Goal: Task Accomplishment & Management: Complete application form

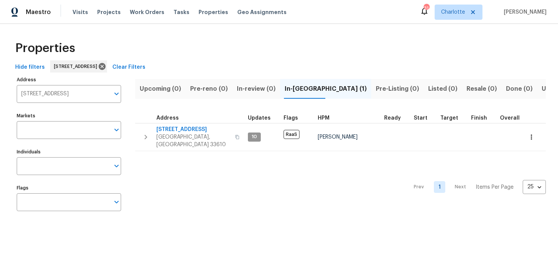
click at [84, 94] on input "3720 E Idlewild Ave Tampa FL 33610" at bounding box center [63, 94] width 93 height 18
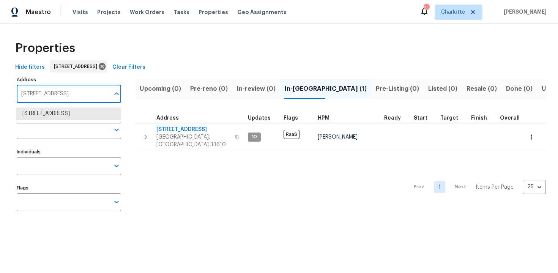
paste input "18502 Huron Park Trl, Humble, TX 77346"
type input "18502 Huron Park Trl, Humble, TX 77346"
click at [84, 120] on li "[STREET_ADDRESS]" at bounding box center [68, 113] width 104 height 13
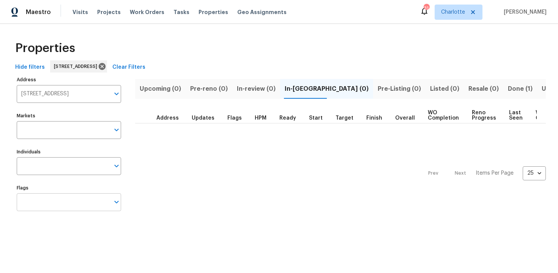
click at [69, 203] on input "Flags" at bounding box center [63, 202] width 93 height 18
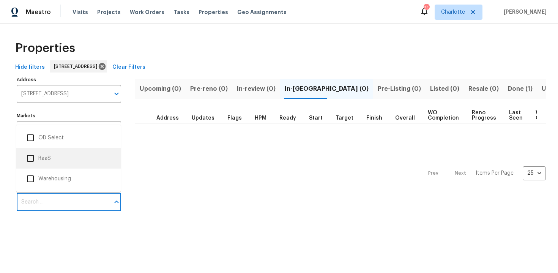
click at [64, 157] on li "RaaS" at bounding box center [68, 158] width 92 height 16
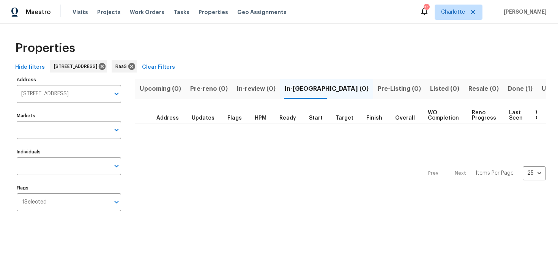
click at [503, 82] on button "Done (1)" at bounding box center [520, 89] width 34 height 20
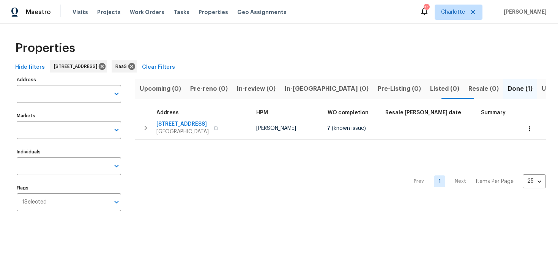
type input "[STREET_ADDRESS]"
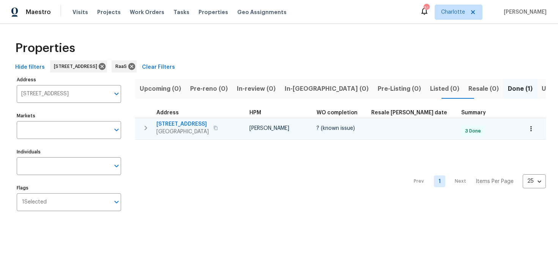
click at [235, 124] on div "18502 Huron Park Trl Humble, TX 77346" at bounding box center [198, 127] width 85 height 15
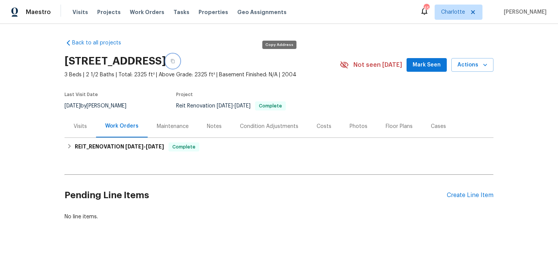
click at [175, 60] on icon "button" at bounding box center [172, 61] width 5 height 5
click at [174, 61] on icon "button" at bounding box center [173, 61] width 4 height 4
click at [175, 59] on icon "button" at bounding box center [172, 61] width 5 height 5
click at [317, 129] on div "Costs" at bounding box center [323, 127] width 15 height 8
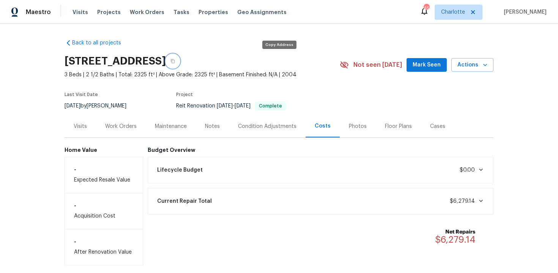
click at [174, 63] on icon "button" at bounding box center [173, 61] width 4 height 4
click at [175, 59] on icon "button" at bounding box center [172, 61] width 5 height 5
click at [326, 50] on div "Back to all projects 18502 Huron Park Trl, Humble, TX 77346 3 Beds | 2 1/2 Bath…" at bounding box center [278, 149] width 429 height 232
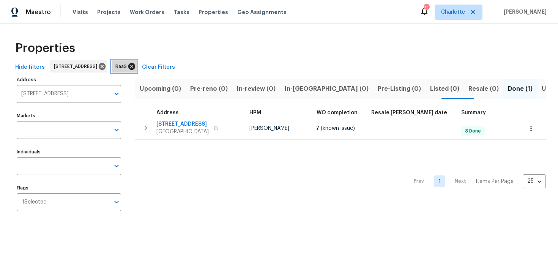
click at [135, 67] on icon at bounding box center [131, 66] width 7 height 7
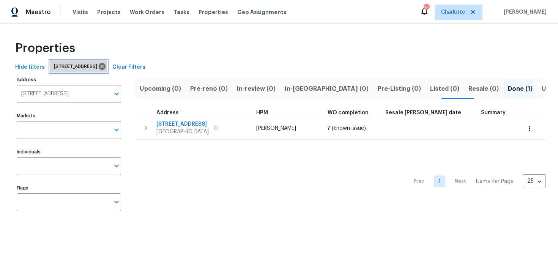
click at [107, 68] on div "[STREET_ADDRESS]" at bounding box center [78, 66] width 57 height 12
click at [106, 67] on icon at bounding box center [102, 66] width 8 height 8
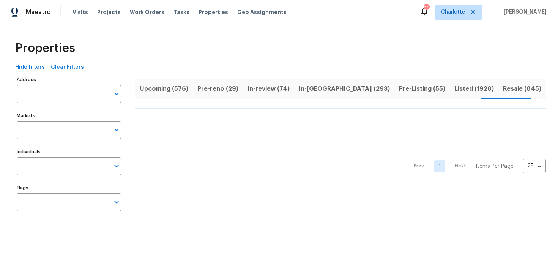
click at [157, 89] on span "Upcoming (576)" at bounding box center [164, 88] width 49 height 11
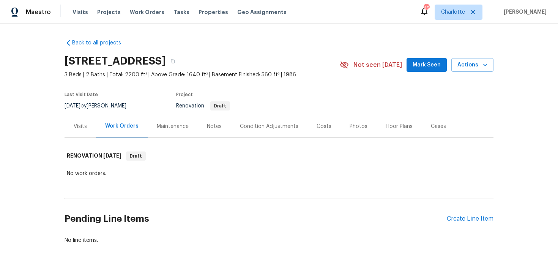
scroll to position [23, 0]
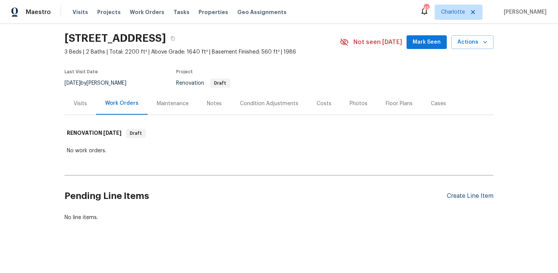
click at [469, 195] on div "Create Line Item" at bounding box center [469, 195] width 47 height 7
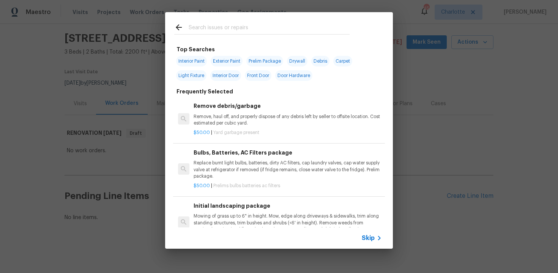
click at [372, 239] on span "Skip" at bounding box center [367, 238] width 13 height 8
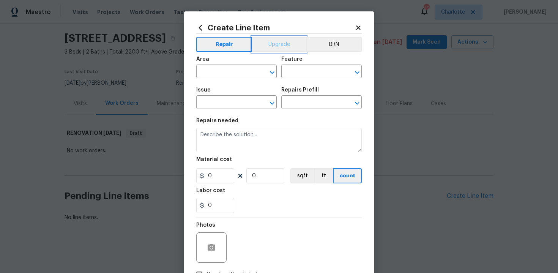
click at [273, 45] on button "Upgrade" at bounding box center [279, 44] width 54 height 15
click at [235, 73] on input "text" at bounding box center [225, 72] width 59 height 12
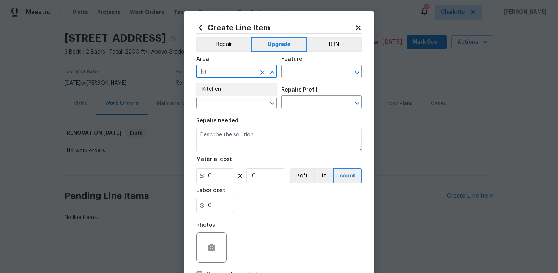
click at [232, 94] on li "Kitchen" at bounding box center [236, 89] width 80 height 13
type input "Kitchen"
click at [307, 71] on input "text" at bounding box center [310, 72] width 59 height 12
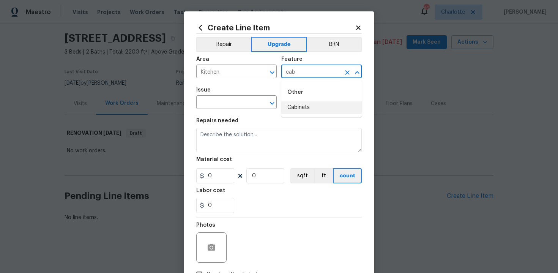
click at [317, 105] on li "Cabinets" at bounding box center [321, 107] width 80 height 13
type input "Cabinets"
click at [245, 104] on input "text" at bounding box center [225, 103] width 59 height 12
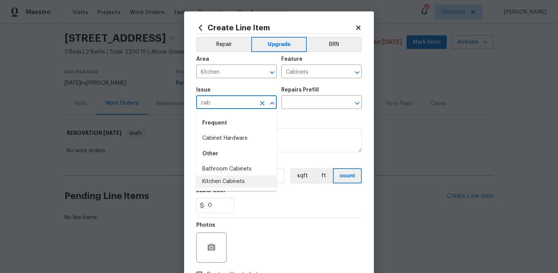
click at [237, 181] on li "Kitchen Cabinets" at bounding box center [236, 181] width 80 height 13
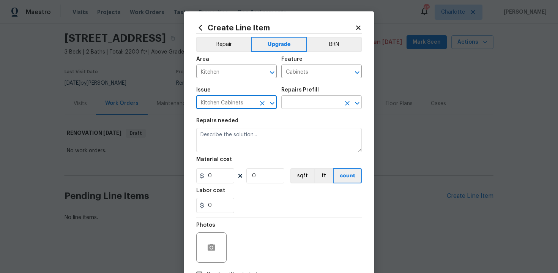
type input "Kitchen Cabinets"
click at [305, 103] on input "text" at bounding box center [310, 103] width 59 height 12
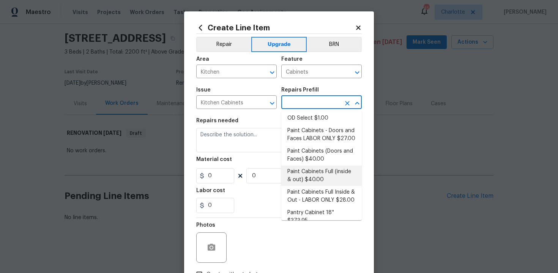
scroll to position [110, 0]
click at [324, 168] on li "Paint Cabinets Full (inside & out) $40.00" at bounding box center [321, 175] width 80 height 20
type input "Paint Cabinets Full (inside & out) $40.00"
type textarea "Prep, sand, mask and apply 2 coats of paint to the kitchen cabinet doors, inter…"
type input "40"
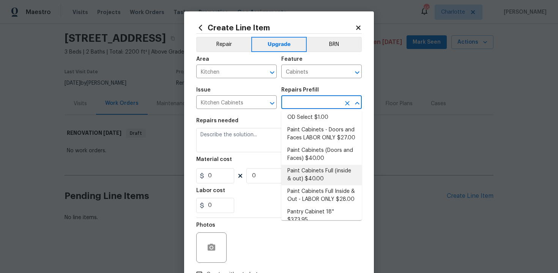
type input "1"
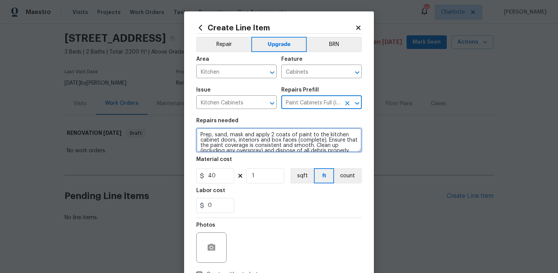
click at [198, 135] on textarea "Prep, sand, mask and apply 2 coats of paint to the kitchen cabinet doors, inter…" at bounding box center [278, 140] width 165 height 24
type textarea "#sala - Prep, sand, mask and apply 2 coats of paint to the kitchen cabinet door…"
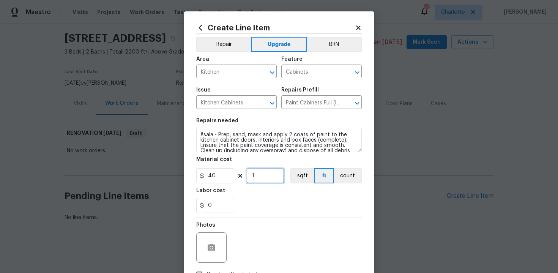
click at [265, 176] on input "1" at bounding box center [265, 175] width 38 height 15
type input "60"
click at [307, 197] on div "Labor cost" at bounding box center [278, 193] width 165 height 10
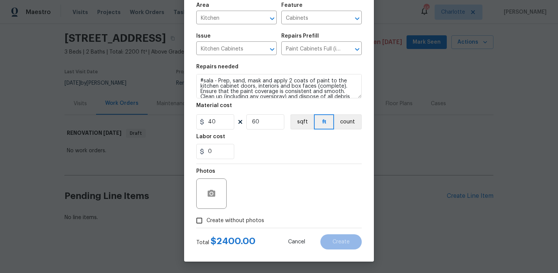
click at [240, 222] on span "Create without photos" at bounding box center [235, 221] width 58 height 8
click at [206, 222] on input "Create without photos" at bounding box center [199, 220] width 14 height 14
checkbox input "true"
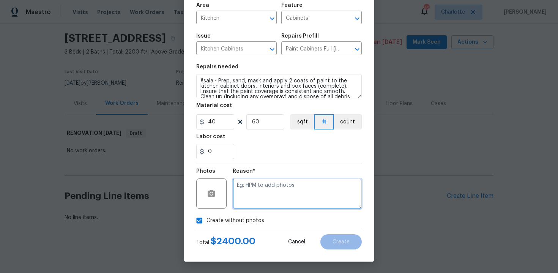
click at [262, 203] on textarea at bounding box center [297, 193] width 129 height 30
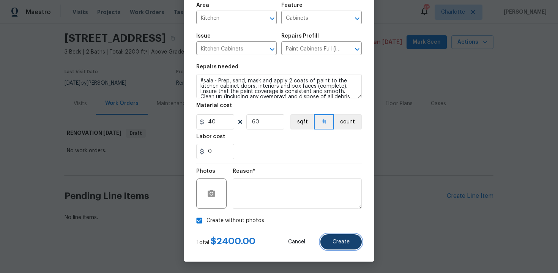
click at [334, 244] on span "Create" at bounding box center [340, 242] width 17 height 6
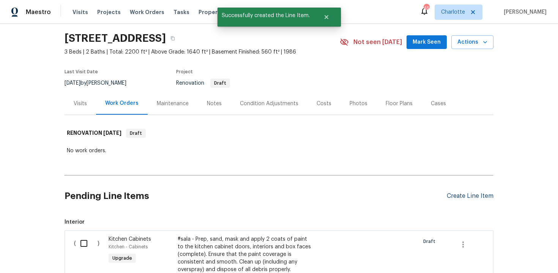
click at [462, 195] on div "Create Line Item" at bounding box center [469, 195] width 47 height 7
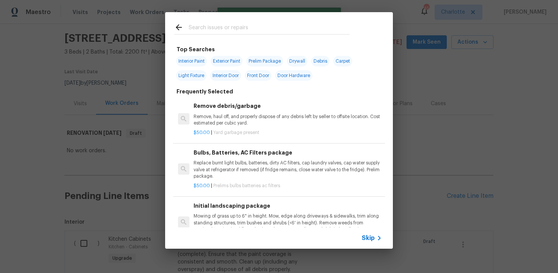
click at [371, 237] on span "Skip" at bounding box center [367, 238] width 13 height 8
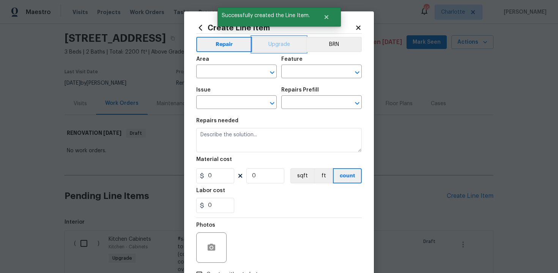
click at [284, 43] on button "Upgrade" at bounding box center [279, 44] width 54 height 15
click at [236, 72] on input "text" at bounding box center [225, 72] width 59 height 12
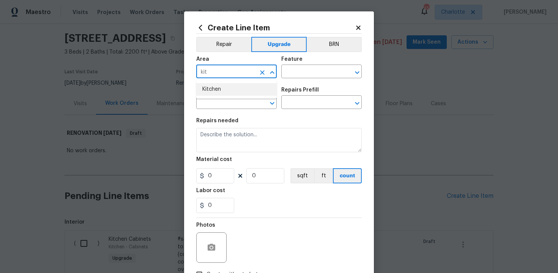
click at [234, 90] on li "Kitchen" at bounding box center [236, 89] width 80 height 13
type input "Kitchen"
click at [315, 71] on input "text" at bounding box center [310, 72] width 59 height 12
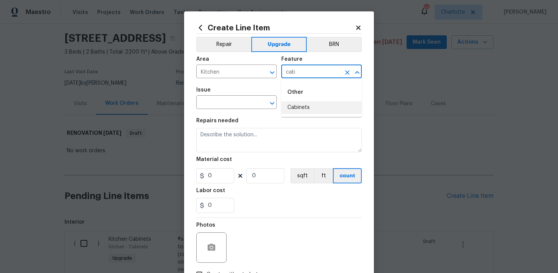
click at [318, 108] on li "Cabinets" at bounding box center [321, 107] width 80 height 13
type input "Cabinets"
click at [229, 107] on input "text" at bounding box center [225, 103] width 59 height 12
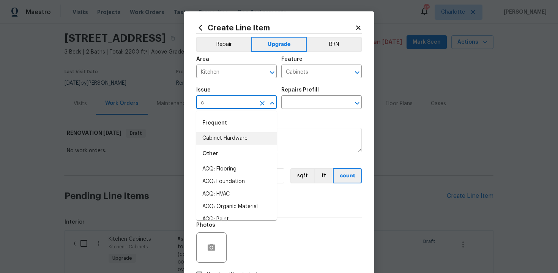
click at [235, 138] on li "Cabinet Hardware" at bounding box center [236, 138] width 80 height 13
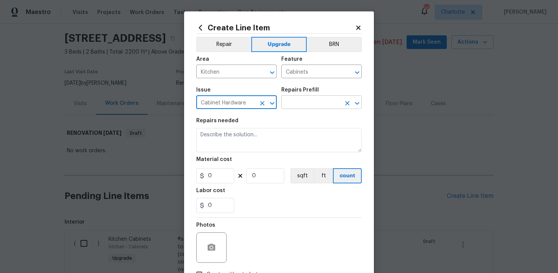
type input "Cabinet Hardware"
click at [303, 104] on input "text" at bounding box center [310, 103] width 59 height 12
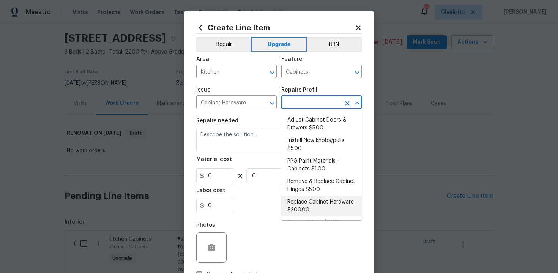
click at [317, 211] on li "Replace Cabinet Hardware $300.00" at bounding box center [321, 206] width 80 height 20
type input "Replace Cabinet Hardware $300.00"
type textarea "Replace cabinet hardware with new hinges and pulls. HPM to provide specs"
type input "300"
type input "1"
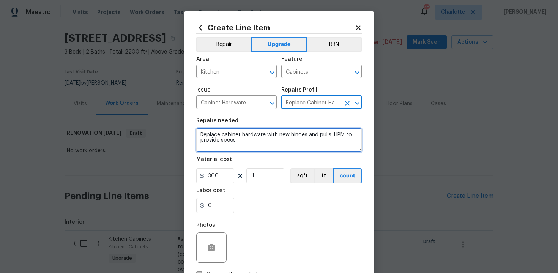
click at [198, 135] on textarea "Replace cabinet hardware with new hinges and pulls. HPM to provide specs" at bounding box center [278, 140] width 165 height 24
type textarea "#sala - Replace cabinet hardware with new hinges and pulls. HPM to provide specs"
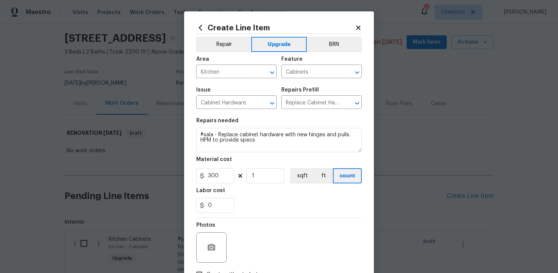
click at [268, 230] on div "Photos" at bounding box center [278, 242] width 165 height 49
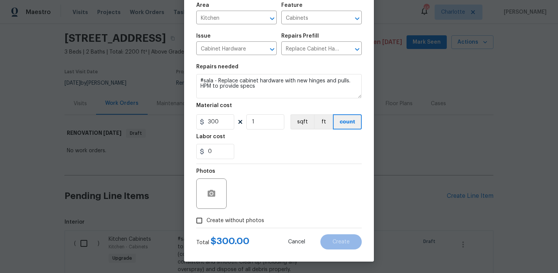
click at [236, 218] on span "Create without photos" at bounding box center [235, 221] width 58 height 8
click at [206, 218] on input "Create without photos" at bounding box center [199, 220] width 14 height 14
checkbox input "true"
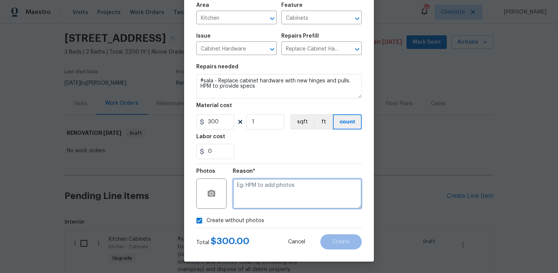
click at [265, 195] on textarea at bounding box center [297, 193] width 129 height 30
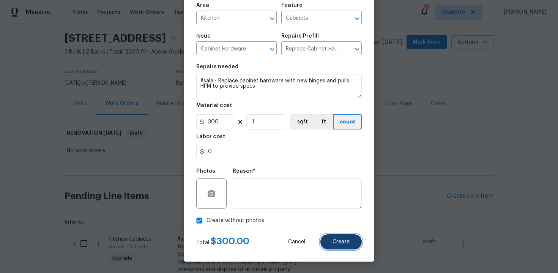
click at [350, 243] on button "Create" at bounding box center [340, 241] width 41 height 15
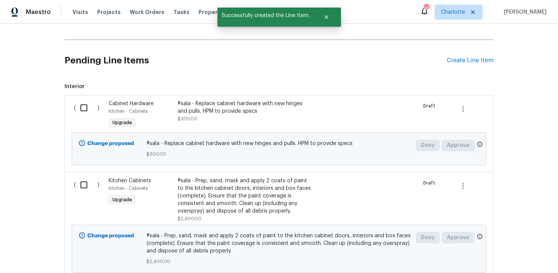
scroll to position [157, 0]
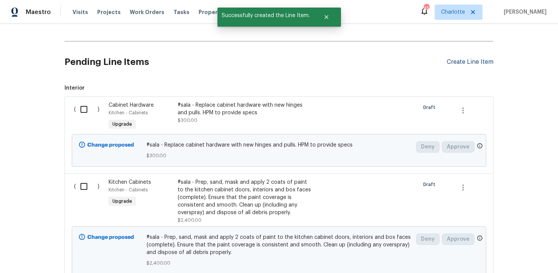
click at [464, 64] on div "Create Line Item" at bounding box center [469, 61] width 47 height 7
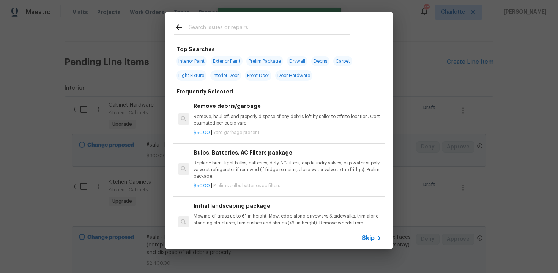
click at [367, 238] on span "Skip" at bounding box center [367, 238] width 13 height 8
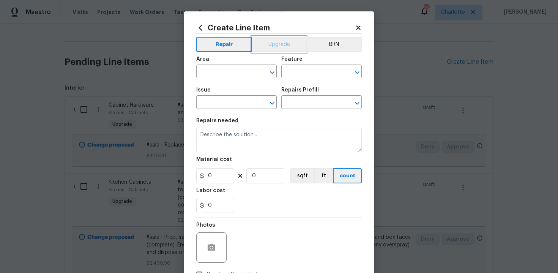
click at [275, 41] on button "Upgrade" at bounding box center [279, 44] width 54 height 15
click at [226, 77] on input "text" at bounding box center [225, 72] width 59 height 12
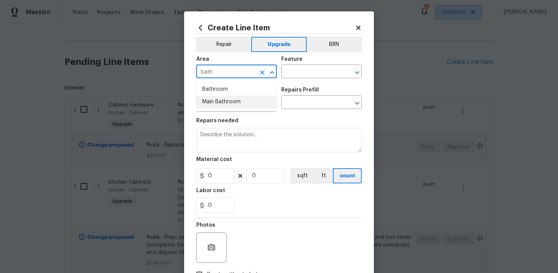
click at [230, 102] on li "Main Bathroom" at bounding box center [236, 102] width 80 height 13
type input "Main Bathroom"
click at [297, 70] on input "text" at bounding box center [310, 72] width 59 height 12
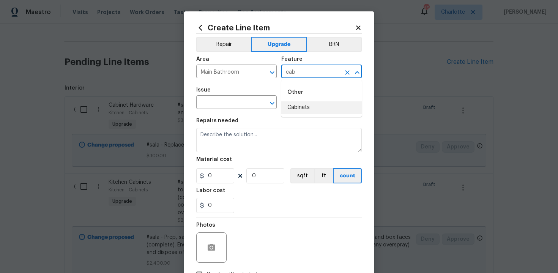
click at [309, 110] on li "Cabinets" at bounding box center [321, 107] width 80 height 13
type input "Cabinets"
click at [231, 108] on input "text" at bounding box center [225, 103] width 59 height 12
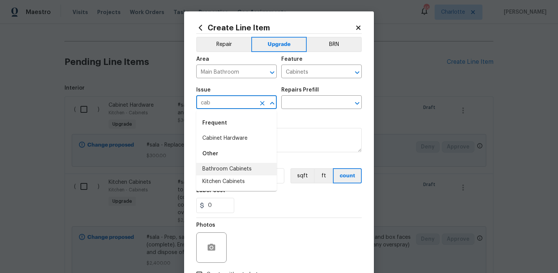
click at [240, 168] on li "Bathroom Cabinets" at bounding box center [236, 169] width 80 height 13
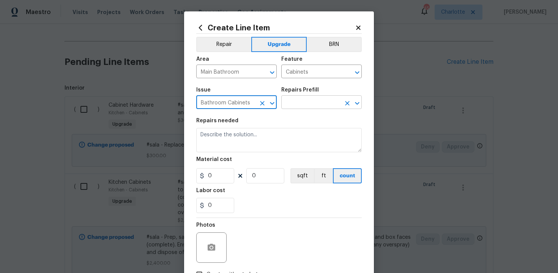
type input "Bathroom Cabinets"
click at [314, 105] on input "text" at bounding box center [310, 103] width 59 height 12
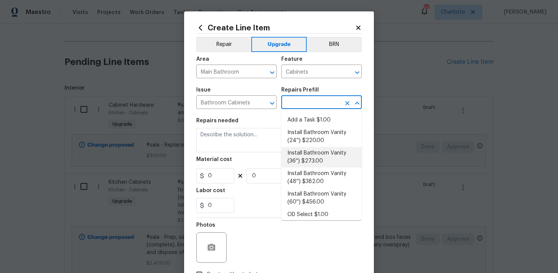
scroll to position [122, 0]
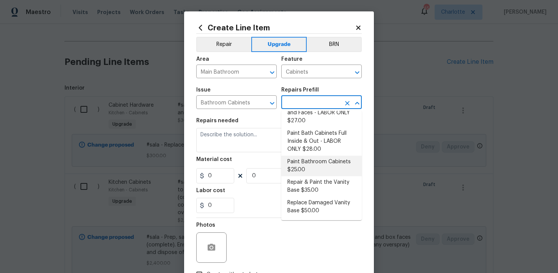
click at [310, 165] on li "Paint Bathroom Cabinets $25.00" at bounding box center [321, 166] width 80 height 20
type input "Paint Bathroom Cabinets $25.00"
type textarea "Prep, sand, mask and apply 2 coats of paint to the bathroom cabinet doors, inte…"
type input "25"
type input "1"
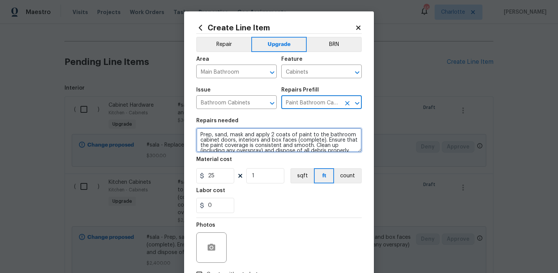
click at [197, 133] on textarea "Prep, sand, mask and apply 2 coats of paint to the bathroom cabinet doors, inte…" at bounding box center [278, 140] width 165 height 24
type textarea "#sala - Prep, sand, mask and apply 2 coats of paint to the bathroom cabinet doo…"
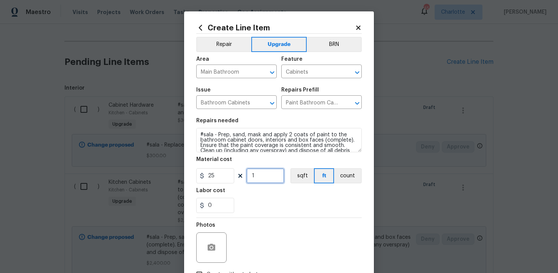
click at [270, 176] on input "1" at bounding box center [265, 175] width 38 height 15
type input "20"
click at [273, 206] on div "0" at bounding box center [278, 205] width 165 height 15
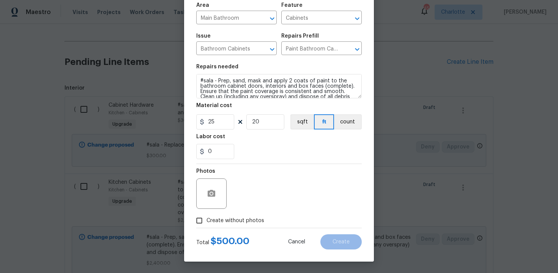
click at [229, 218] on span "Create without photos" at bounding box center [235, 221] width 58 height 8
click at [206, 218] on input "Create without photos" at bounding box center [199, 220] width 14 height 14
checkbox input "true"
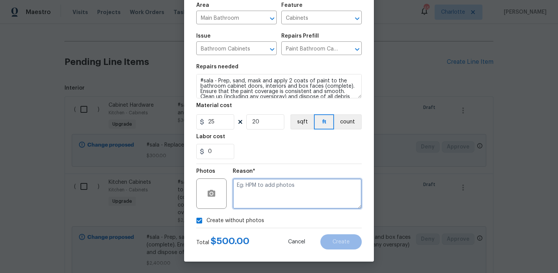
click at [276, 186] on textarea at bounding box center [297, 193] width 129 height 30
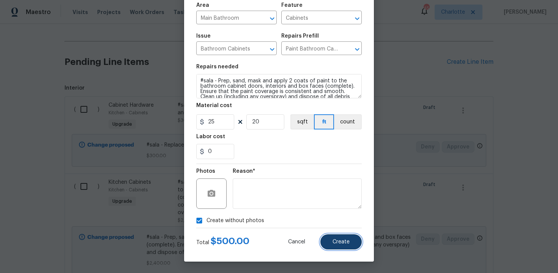
click at [344, 246] on button "Create" at bounding box center [340, 241] width 41 height 15
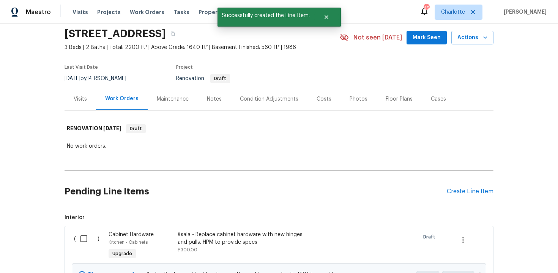
scroll to position [157, 0]
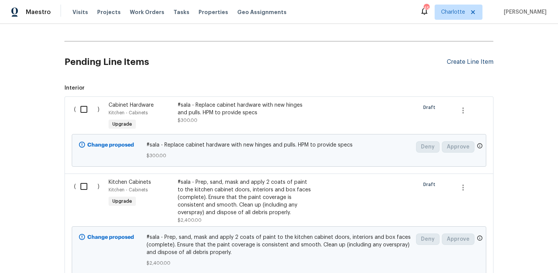
click at [470, 64] on div "Create Line Item" at bounding box center [469, 61] width 47 height 7
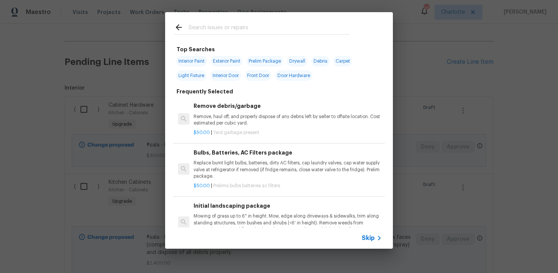
click at [364, 236] on span "Skip" at bounding box center [367, 238] width 13 height 8
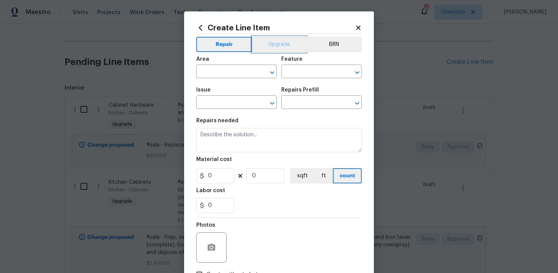
click at [276, 47] on button "Upgrade" at bounding box center [279, 44] width 54 height 15
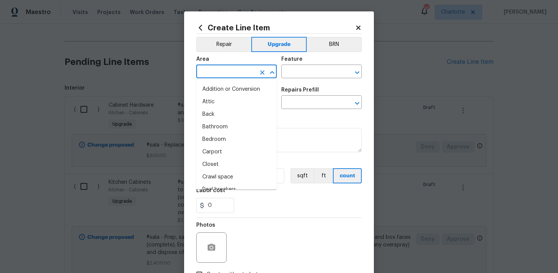
click at [236, 72] on input "text" at bounding box center [225, 72] width 59 height 12
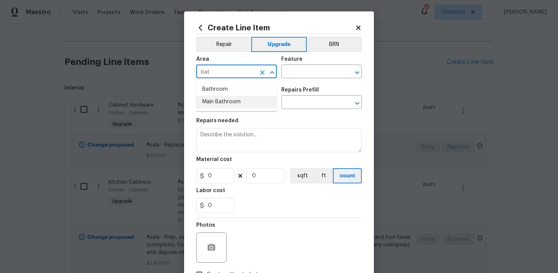
click at [240, 101] on li "Main Bathroom" at bounding box center [236, 102] width 80 height 13
type input "Main Bathroom"
click at [298, 71] on input "text" at bounding box center [310, 72] width 59 height 12
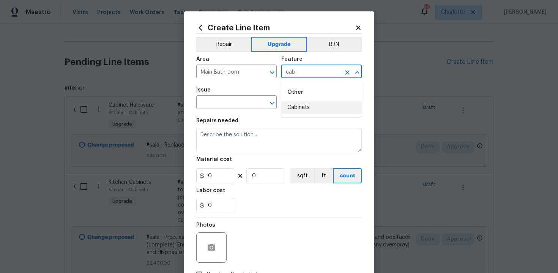
click at [305, 108] on li "Cabinets" at bounding box center [321, 107] width 80 height 13
type input "Cabinets"
click at [231, 106] on input "text" at bounding box center [225, 103] width 59 height 12
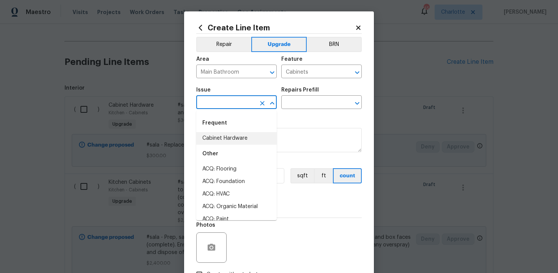
click at [230, 140] on li "Cabinet Hardware" at bounding box center [236, 138] width 80 height 13
type input "Cabinet Hardware"
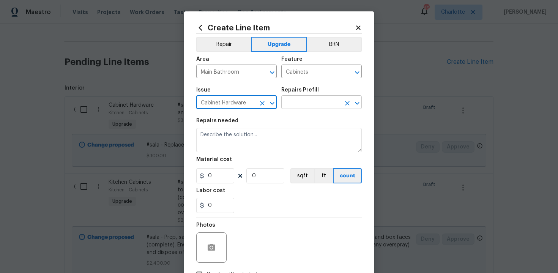
click at [312, 103] on input "text" at bounding box center [310, 103] width 59 height 12
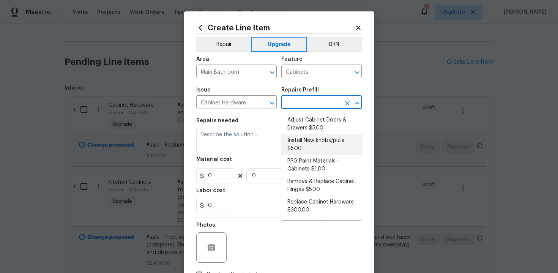
click at [314, 141] on li "Install New knobs/pulls $5.00" at bounding box center [321, 144] width 80 height 20
type input "Install New knobs/pulls $5.00"
type textarea "Remove the existing cabinet pulls/handles if present; prep and drill for new ca…"
type input "5"
type input "1"
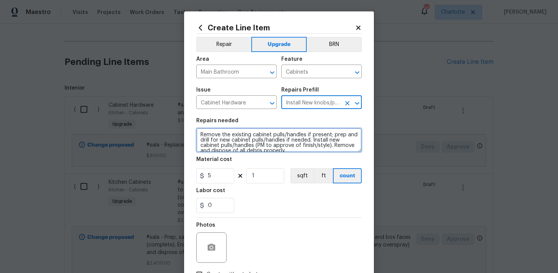
click at [198, 134] on textarea "Remove the existing cabinet pulls/handles if present; prep and drill for new ca…" at bounding box center [278, 140] width 165 height 24
type textarea "#sala - Remove the existing cabinet pulls/handles if present; prep and drill fo…"
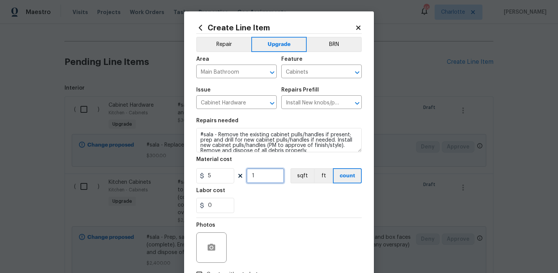
click at [260, 179] on input "1" at bounding box center [265, 175] width 38 height 15
type input "15"
click at [278, 208] on div "0" at bounding box center [278, 205] width 165 height 15
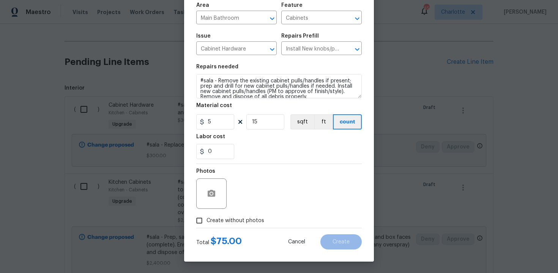
click at [243, 217] on span "Create without photos" at bounding box center [235, 221] width 58 height 8
click at [206, 217] on input "Create without photos" at bounding box center [199, 220] width 14 height 14
checkbox input "true"
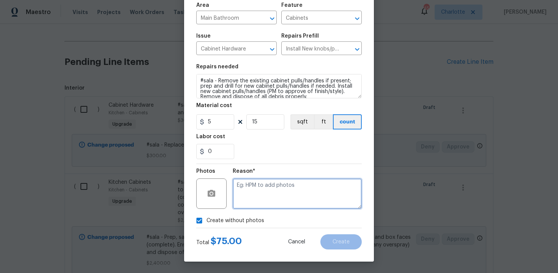
click at [262, 198] on textarea at bounding box center [297, 193] width 129 height 30
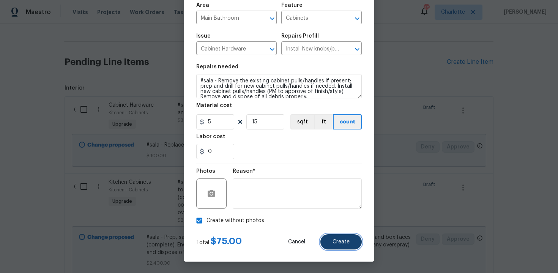
click at [353, 238] on button "Create" at bounding box center [340, 241] width 41 height 15
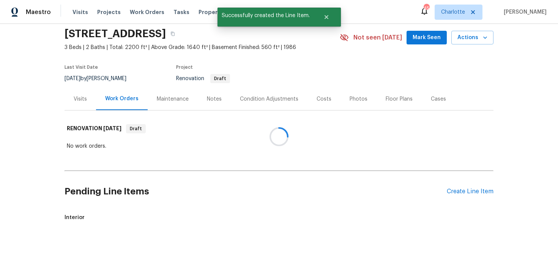
scroll to position [157, 0]
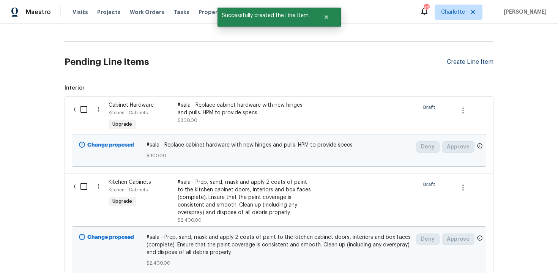
click at [469, 65] on div "Create Line Item" at bounding box center [469, 61] width 47 height 7
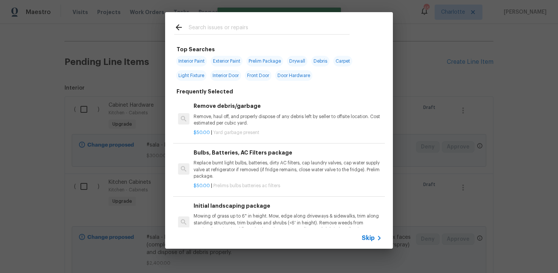
click at [371, 234] on span "Skip" at bounding box center [367, 238] width 13 height 8
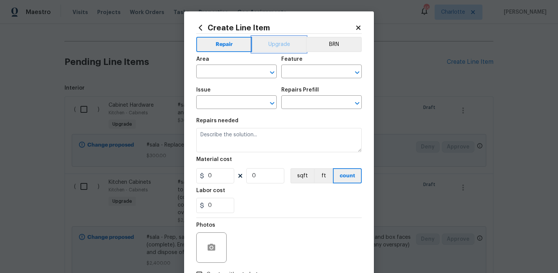
click at [271, 44] on button "Upgrade" at bounding box center [279, 44] width 54 height 15
click at [241, 70] on input "text" at bounding box center [225, 72] width 59 height 12
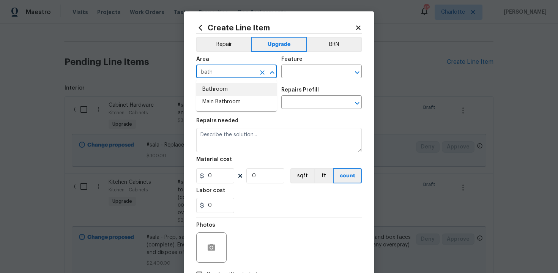
click at [243, 92] on li "Bathroom" at bounding box center [236, 89] width 80 height 13
type input "Bathroom"
click at [291, 77] on input "text" at bounding box center [310, 72] width 59 height 12
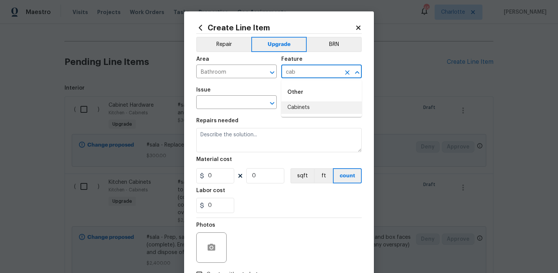
click at [299, 110] on li "Cabinets" at bounding box center [321, 107] width 80 height 13
type input "Cabinets"
click at [236, 106] on input "text" at bounding box center [225, 103] width 59 height 12
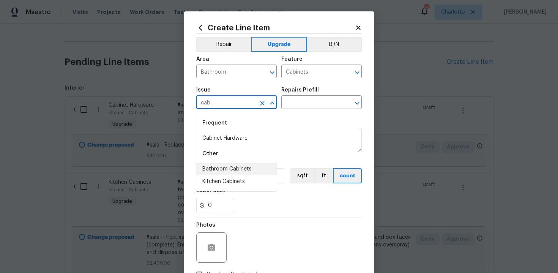
click at [247, 170] on li "Bathroom Cabinets" at bounding box center [236, 169] width 80 height 13
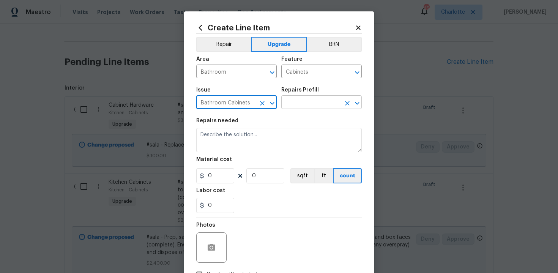
type input "Bathroom Cabinets"
click at [313, 107] on input "text" at bounding box center [310, 103] width 59 height 12
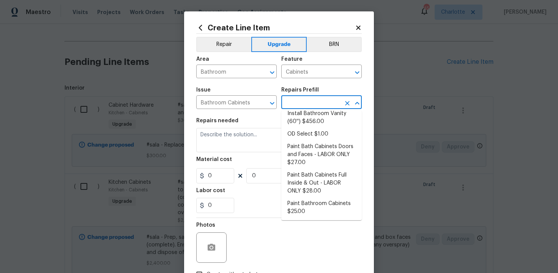
scroll to position [122, 0]
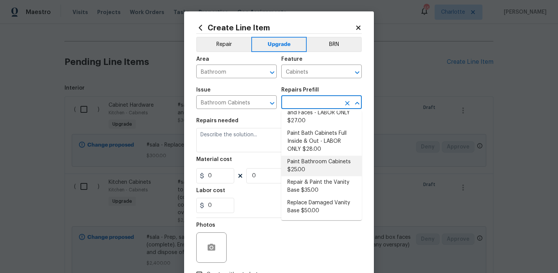
click at [316, 161] on li "Paint Bathroom Cabinets $25.00" at bounding box center [321, 166] width 80 height 20
type input "Paint Bathroom Cabinets $25.00"
type textarea "Prep, sand, mask and apply 2 coats of paint to the bathroom cabinet doors, inte…"
type input "25"
type input "1"
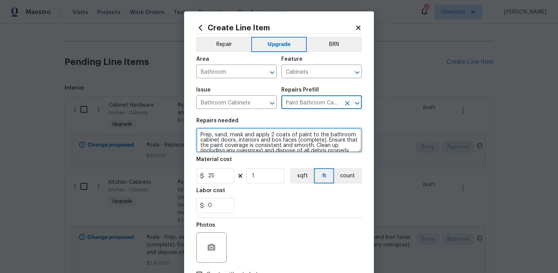
click at [198, 133] on textarea "Prep, sand, mask and apply 2 coats of paint to the bathroom cabinet doors, inte…" at bounding box center [278, 140] width 165 height 24
type textarea "#sala - Prep, sand, mask and apply 2 coats of paint to the bathroom cabinet doo…"
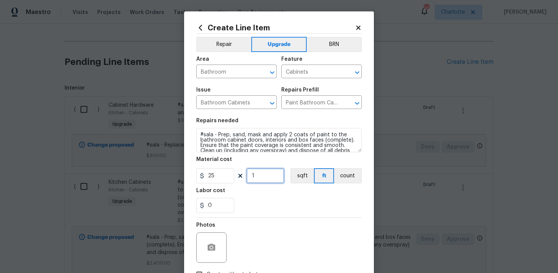
click at [273, 179] on input "1" at bounding box center [265, 175] width 38 height 15
type input "20"
click at [300, 195] on div "Labor cost" at bounding box center [278, 193] width 165 height 10
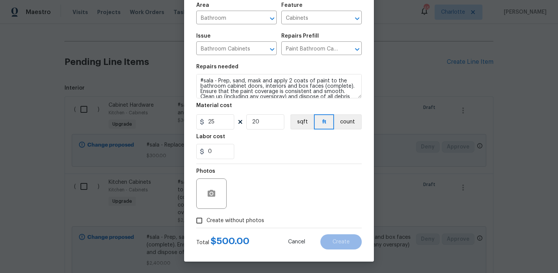
click at [220, 217] on span "Create without photos" at bounding box center [235, 221] width 58 height 8
click at [206, 216] on input "Create without photos" at bounding box center [199, 220] width 14 height 14
checkbox input "true"
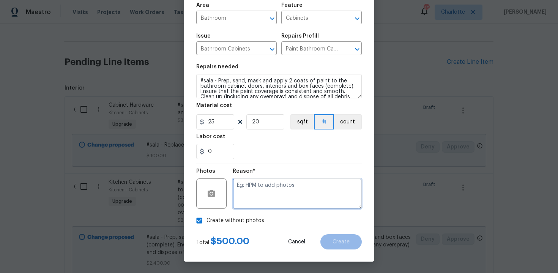
click at [260, 198] on textarea at bounding box center [297, 193] width 129 height 30
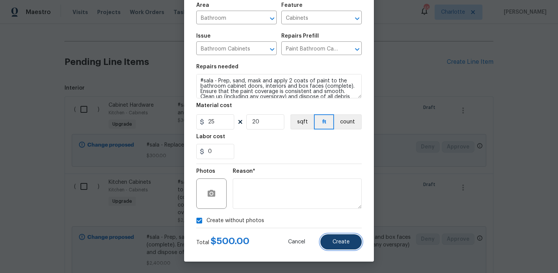
click at [354, 241] on button "Create" at bounding box center [340, 241] width 41 height 15
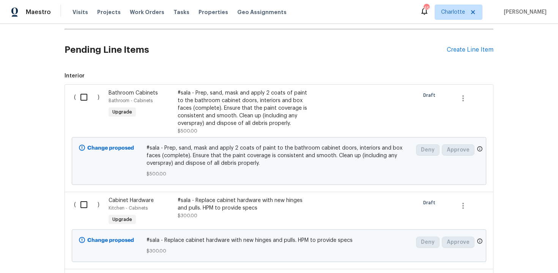
scroll to position [165, 0]
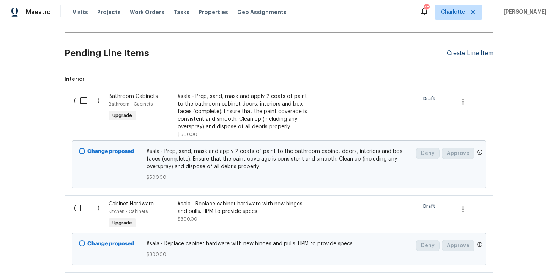
click at [468, 53] on div "Create Line Item" at bounding box center [469, 53] width 47 height 7
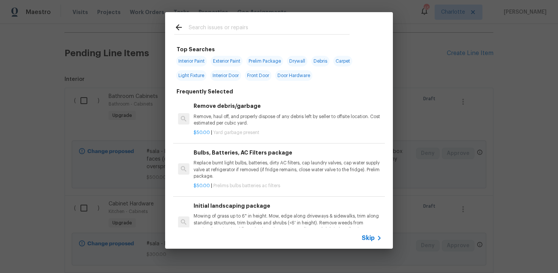
click at [366, 239] on span "Skip" at bounding box center [367, 238] width 13 height 8
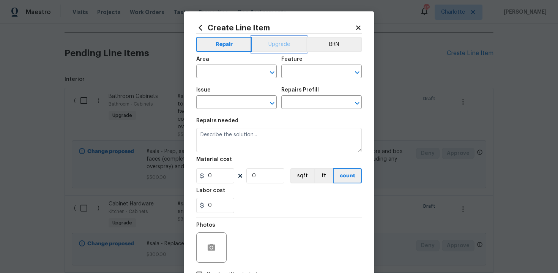
click at [280, 45] on button "Upgrade" at bounding box center [279, 44] width 54 height 15
click at [233, 72] on input "text" at bounding box center [225, 72] width 59 height 12
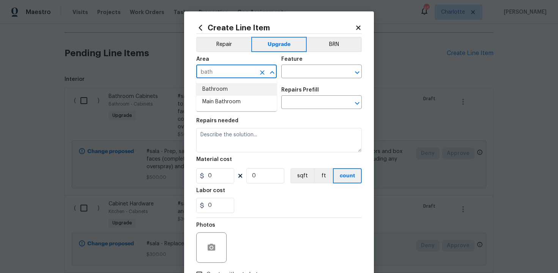
click at [240, 87] on li "Bathroom" at bounding box center [236, 89] width 80 height 13
type input "Bathroom"
click at [300, 77] on input "text" at bounding box center [310, 72] width 59 height 12
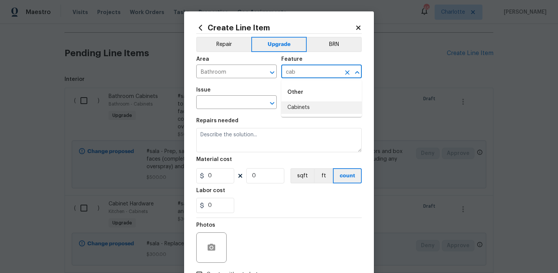
click at [310, 108] on li "Cabinets" at bounding box center [321, 107] width 80 height 13
type input "Cabinets"
click at [234, 102] on input "text" at bounding box center [225, 103] width 59 height 12
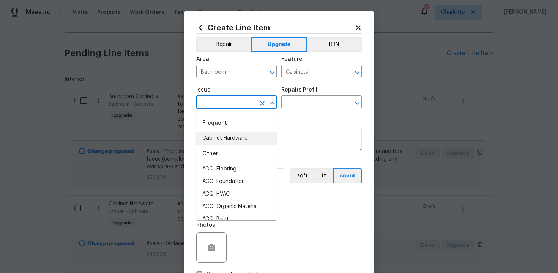
click at [233, 135] on li "Cabinet Hardware" at bounding box center [236, 138] width 80 height 13
type input "Cabinet Hardware"
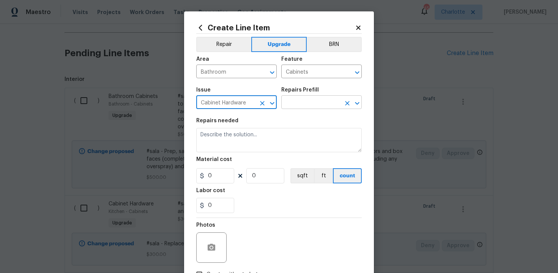
click at [304, 101] on input "text" at bounding box center [310, 103] width 59 height 12
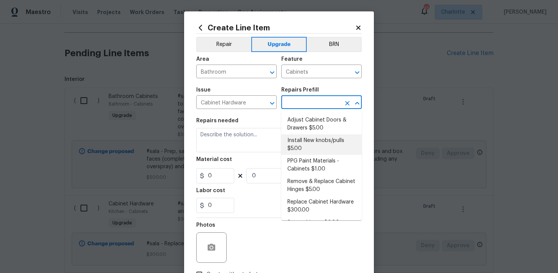
click at [308, 143] on li "Install New knobs/pulls $5.00" at bounding box center [321, 144] width 80 height 20
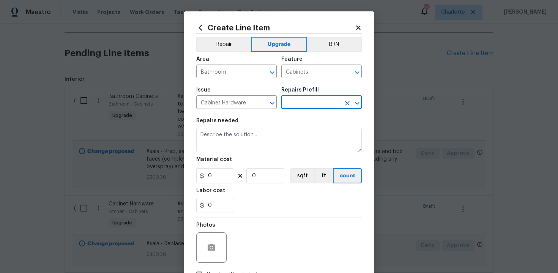
type input "Install New knobs/pulls $5.00"
type textarea "Remove the existing cabinet pulls/handles if present; prep and drill for new ca…"
type input "5"
type input "1"
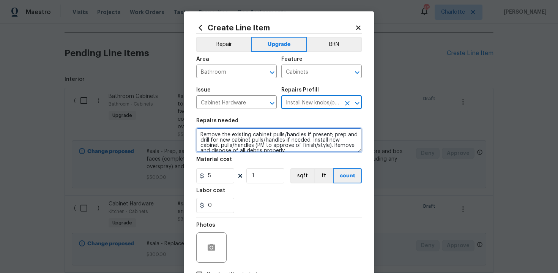
click at [199, 134] on textarea "Remove the existing cabinet pulls/handles if present; prep and drill for new ca…" at bounding box center [278, 140] width 165 height 24
type textarea "#sala - Remove the existing cabinet pulls/handles if present; prep and drill fo…"
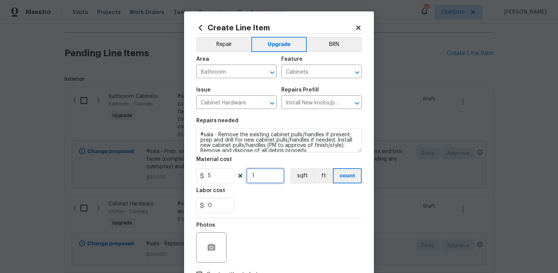
click at [269, 175] on input "1" at bounding box center [265, 175] width 38 height 15
type input "15"
click at [277, 214] on section "Repairs needed #sala - Remove the existing cabinet pulls/handles if present; pr…" at bounding box center [278, 165] width 165 height 104
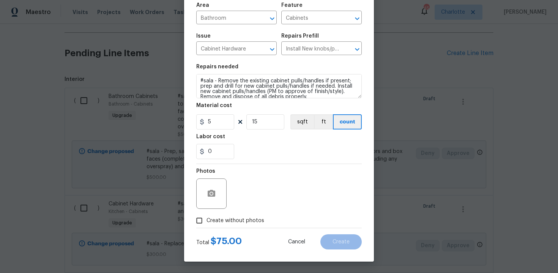
click at [226, 224] on span "Create without photos" at bounding box center [235, 221] width 58 height 8
click at [206, 224] on input "Create without photos" at bounding box center [199, 220] width 14 height 14
checkbox input "true"
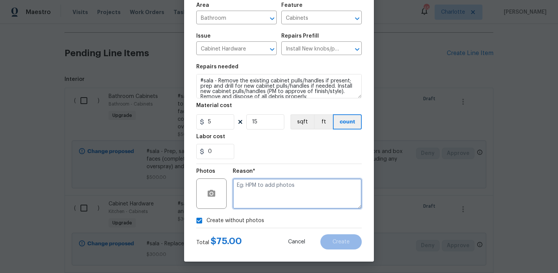
click at [261, 200] on textarea at bounding box center [297, 193] width 129 height 30
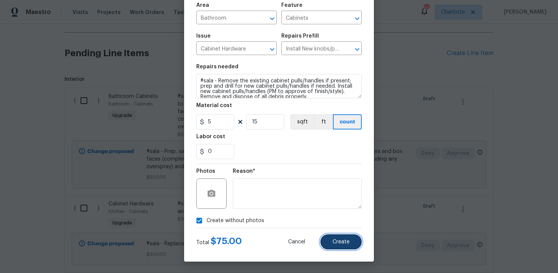
click at [343, 243] on span "Create" at bounding box center [340, 242] width 17 height 6
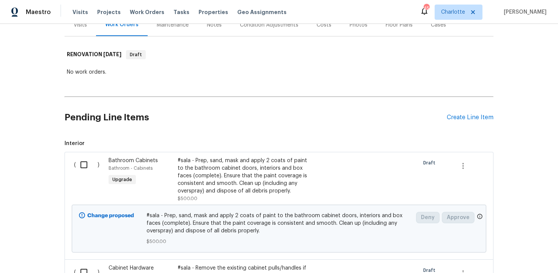
scroll to position [61, 0]
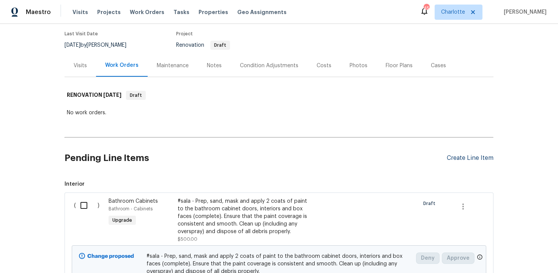
click at [470, 159] on div "Create Line Item" at bounding box center [469, 157] width 47 height 7
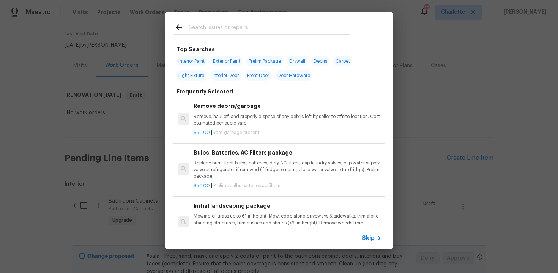
click at [368, 240] on span "Skip" at bounding box center [367, 238] width 13 height 8
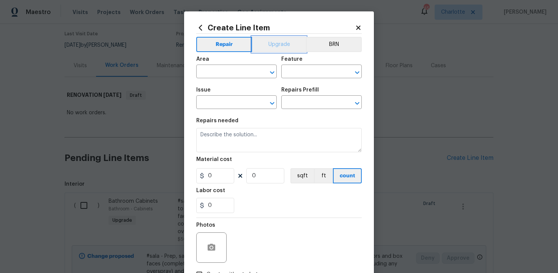
click at [277, 48] on button "Upgrade" at bounding box center [279, 44] width 54 height 15
click at [242, 75] on input "text" at bounding box center [225, 72] width 59 height 12
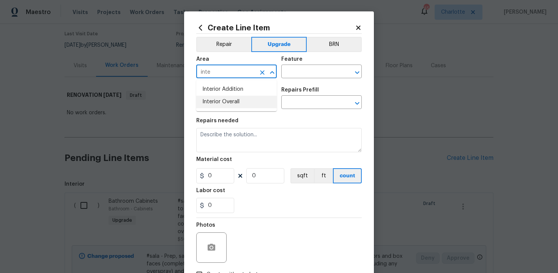
click at [244, 102] on li "Interior Overall" at bounding box center [236, 102] width 80 height 13
type input "Interior Overall"
click at [295, 73] on input "text" at bounding box center [310, 72] width 59 height 12
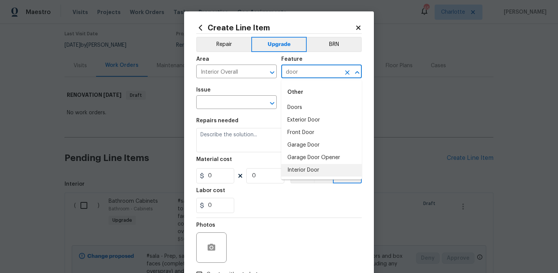
click at [305, 168] on li "Interior Door" at bounding box center [321, 170] width 80 height 13
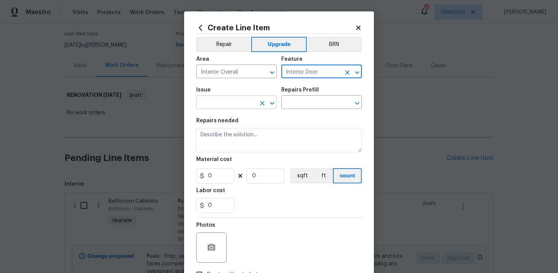
type input "Interior Door"
click at [226, 106] on input "text" at bounding box center [225, 103] width 59 height 12
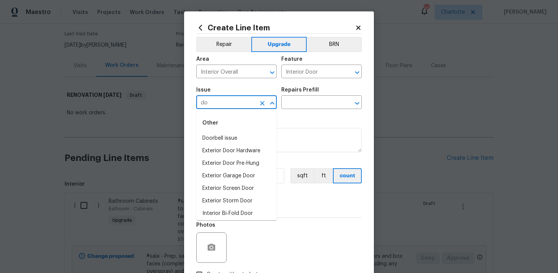
type input "d"
click at [236, 216] on li "Interior Door Hardware" at bounding box center [236, 213] width 80 height 13
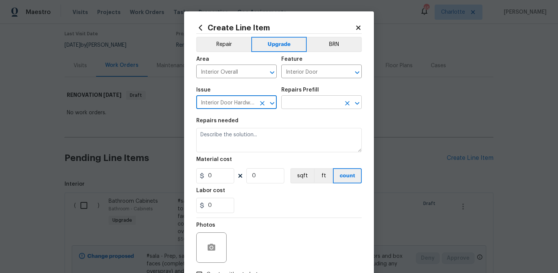
type input "Interior Door Hardware"
click at [314, 105] on input "text" at bounding box center [310, 103] width 59 height 12
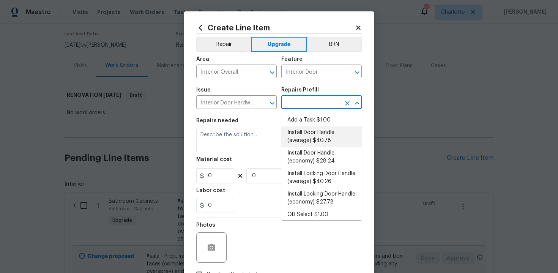
click at [317, 137] on li "Install Door Handle (average) $40.78" at bounding box center [321, 136] width 80 height 20
type input "Install Door Handle (average) $40.78"
type textarea "Remove the existing interior door handle (if present). Install a new (average) …"
type input "40.78"
type input "1"
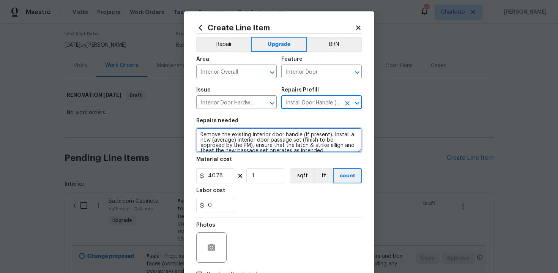
click at [198, 133] on textarea "Remove the existing interior door handle (if present). Install a new (average) …" at bounding box center [278, 140] width 165 height 24
type textarea "#sala - Remove the existing interior door handle (if present). Install a new (a…"
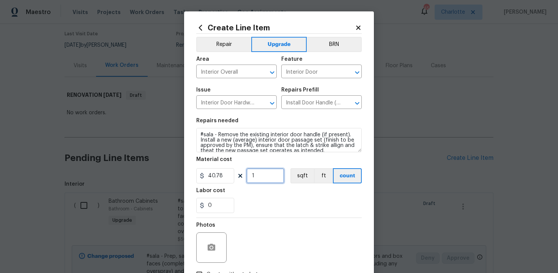
click at [261, 177] on input "1" at bounding box center [265, 175] width 38 height 15
type input "15"
click at [277, 207] on div "0" at bounding box center [278, 205] width 165 height 15
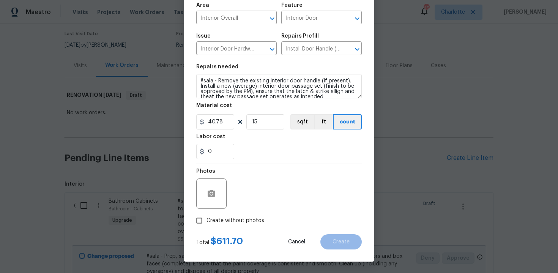
click at [230, 217] on span "Create without photos" at bounding box center [235, 221] width 58 height 8
click at [206, 217] on input "Create without photos" at bounding box center [199, 220] width 14 height 14
checkbox input "true"
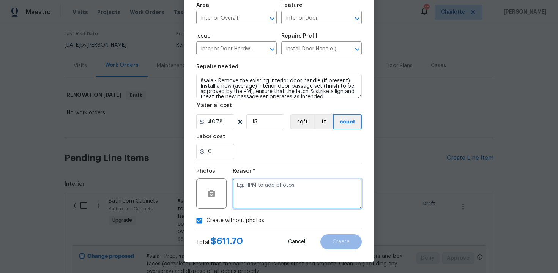
click at [270, 193] on textarea at bounding box center [297, 193] width 129 height 30
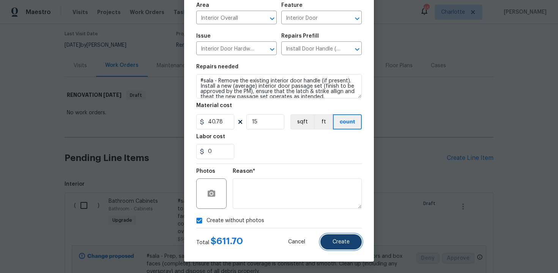
click at [344, 244] on span "Create" at bounding box center [340, 242] width 17 height 6
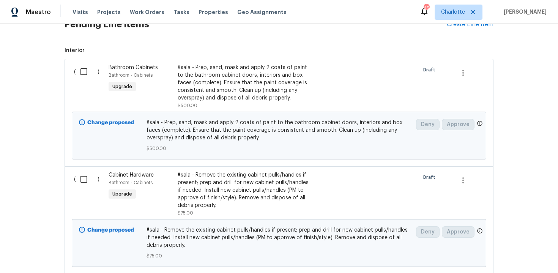
scroll to position [187, 0]
